Goal: Communication & Community: Answer question/provide support

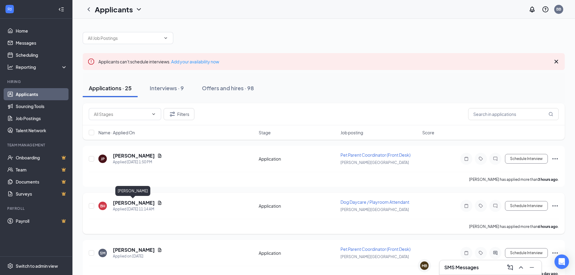
click at [134, 200] on h5 "[PERSON_NAME]" at bounding box center [134, 202] width 42 height 7
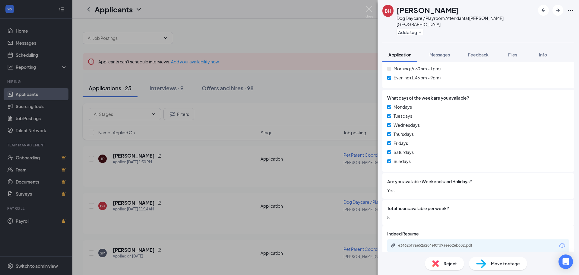
scroll to position [348, 0]
click at [456, 242] on div "e3462bf9ae52a284ef0fd9aee52ebc02.pdf" at bounding box center [440, 244] width 84 height 5
click at [368, 6] on img at bounding box center [370, 12] width 8 height 12
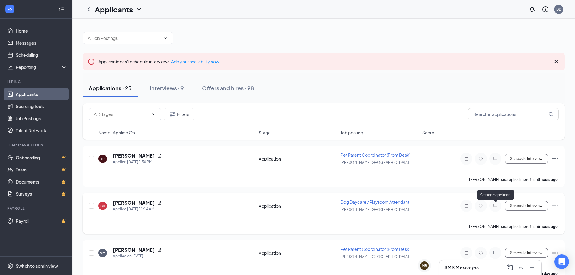
click at [496, 206] on icon "ChatInactive" at bounding box center [494, 205] width 7 height 5
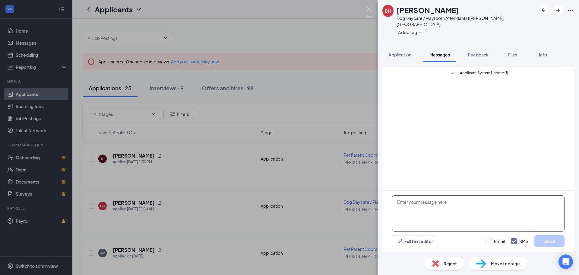
click at [445, 205] on textarea at bounding box center [478, 213] width 173 height 36
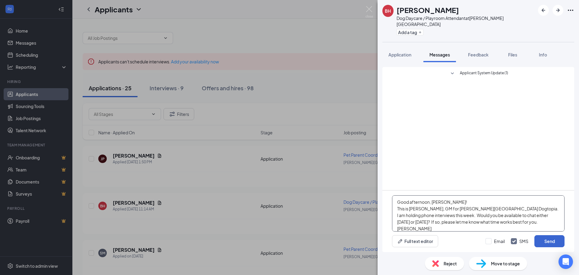
type textarea "Good afternoon, [PERSON_NAME]! This is [PERSON_NAME], GM for [PERSON_NAME][GEOG…"
click at [546, 239] on button "Send" at bounding box center [549, 241] width 30 height 12
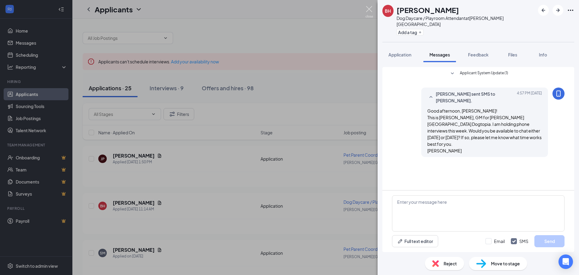
click at [367, 7] on img at bounding box center [370, 12] width 8 height 12
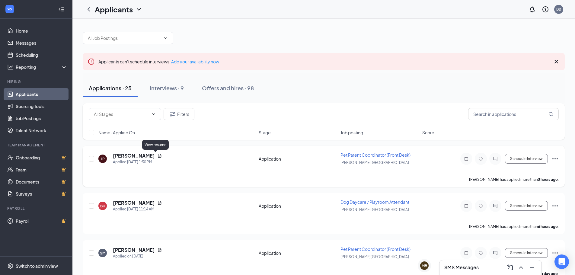
click at [157, 155] on icon "Document" at bounding box center [159, 155] width 5 height 5
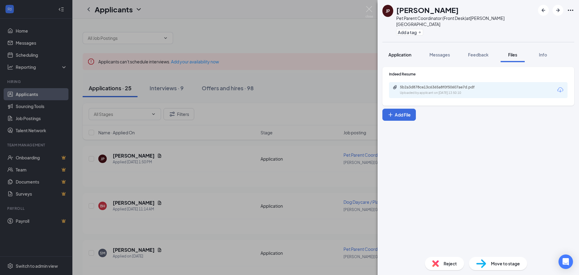
click at [401, 52] on span "Application" at bounding box center [399, 54] width 23 height 5
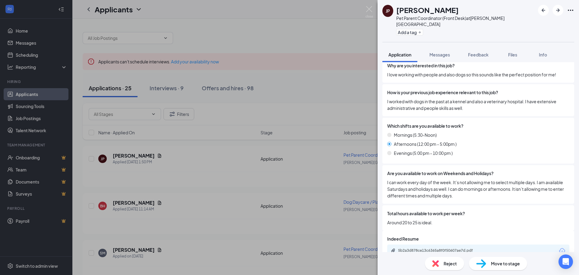
scroll to position [414, 0]
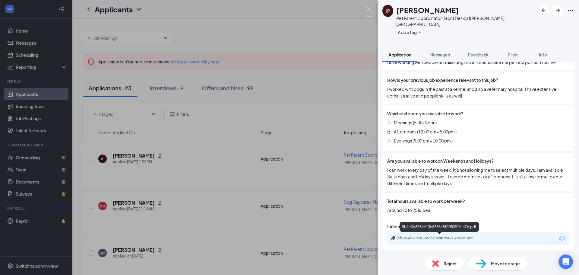
click at [444, 238] on div "5b2a3d878ce13c6365a8f0f50607ae7d.pdf" at bounding box center [440, 238] width 84 height 5
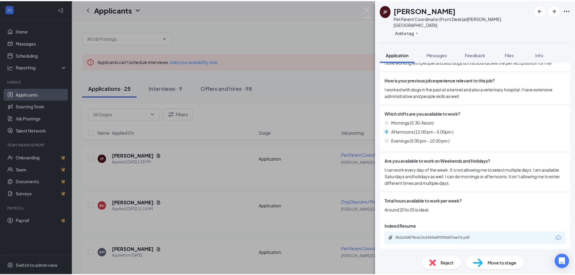
scroll to position [412, 0]
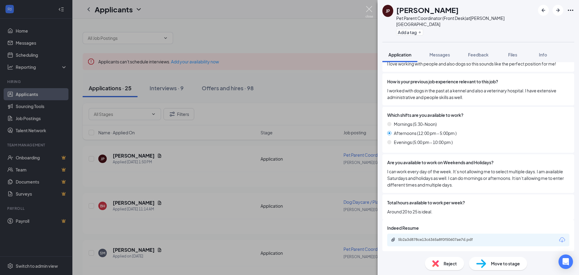
click at [370, 8] on img at bounding box center [370, 12] width 8 height 12
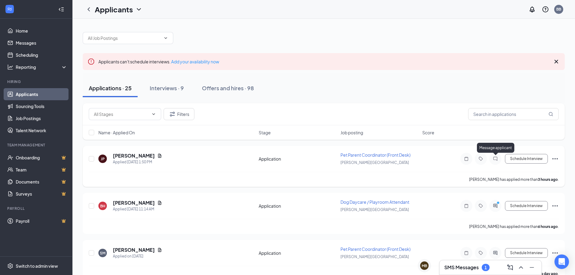
click at [495, 158] on icon "ChatInactive" at bounding box center [494, 158] width 7 height 5
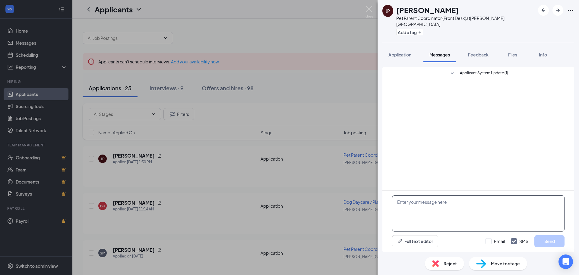
click at [416, 205] on textarea at bounding box center [478, 213] width 173 height 36
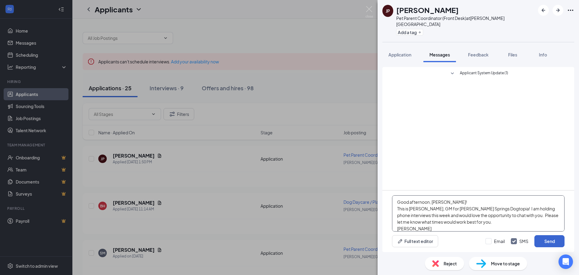
type textarea "Good afternoon, [PERSON_NAME]! This is [PERSON_NAME], GM for [PERSON_NAME] Spri…"
click at [555, 242] on button "Send" at bounding box center [549, 241] width 30 height 12
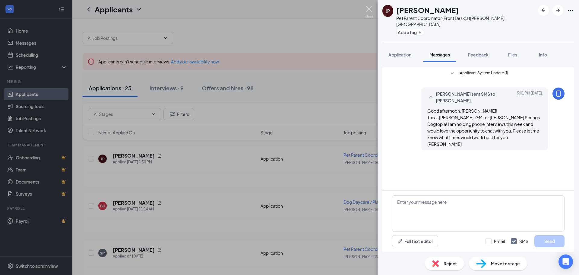
click at [369, 9] on img at bounding box center [370, 12] width 8 height 12
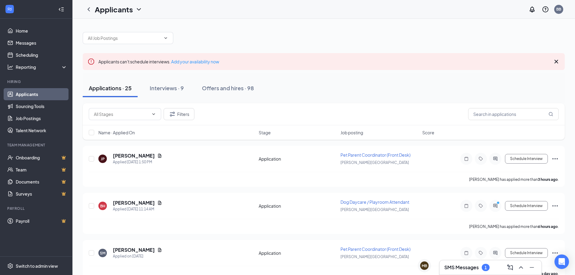
click at [368, 10] on div "Applicants BB" at bounding box center [323, 9] width 502 height 19
click at [475, 269] on h3 "SMS Messages" at bounding box center [461, 267] width 34 height 7
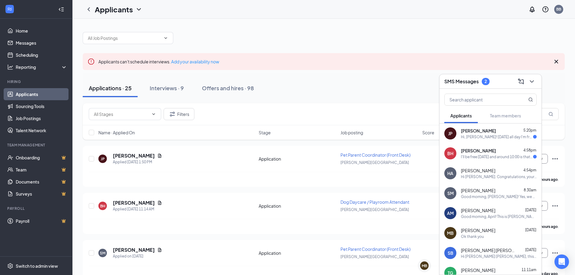
click at [481, 154] on div "[PERSON_NAME] 4:58pm I'll be free [DATE] and around 10:00 is that fine with you?" at bounding box center [499, 153] width 76 height 12
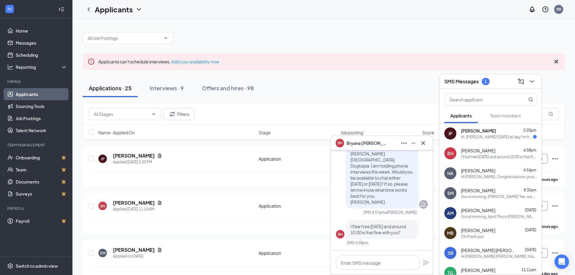
click at [474, 153] on span "[PERSON_NAME]" at bounding box center [478, 150] width 34 height 6
click at [474, 155] on div "I'll be free [DATE] and around 10:00 is that fine with you?" at bounding box center [499, 156] width 76 height 5
click at [376, 257] on textarea at bounding box center [377, 262] width 84 height 14
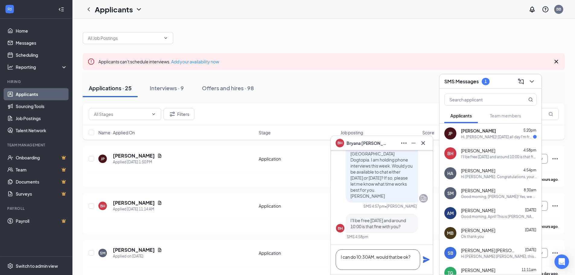
type textarea "I can do 10:30AM, would that be ok?"
click at [427, 260] on icon "Plane" at bounding box center [426, 259] width 7 height 7
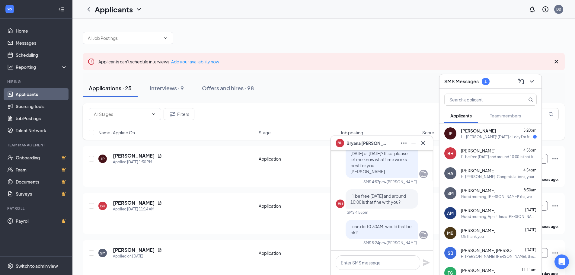
scroll to position [0, 0]
click at [488, 139] on div "Hi, [PERSON_NAME]! [DATE] all day I'm free to speak and [DATE] morning until 12…" at bounding box center [497, 136] width 72 height 5
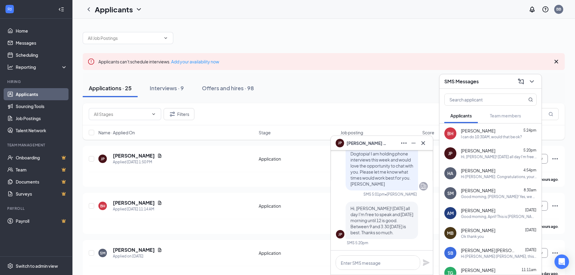
click at [474, 152] on span "[PERSON_NAME]" at bounding box center [478, 150] width 34 height 6
click at [363, 264] on textarea at bounding box center [377, 262] width 84 height 14
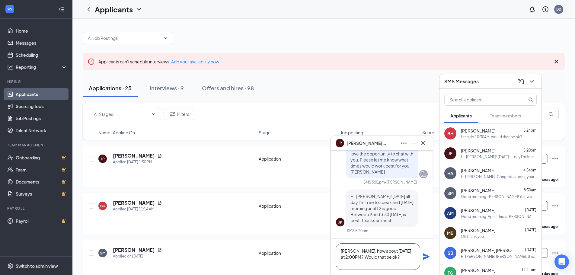
type textarea "[PERSON_NAME], how about [DATE] at 2:00PM? Would that be ok?"
click at [425, 256] on icon "Plane" at bounding box center [426, 256] width 7 height 7
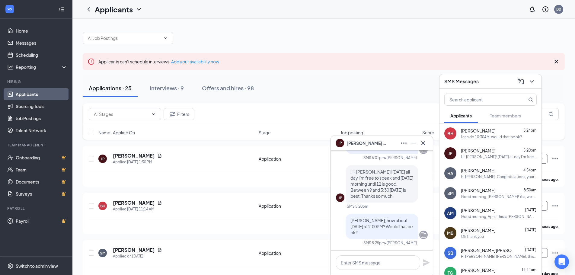
scroll to position [0, 0]
